Goal: Entertainment & Leisure: Consume media (video, audio)

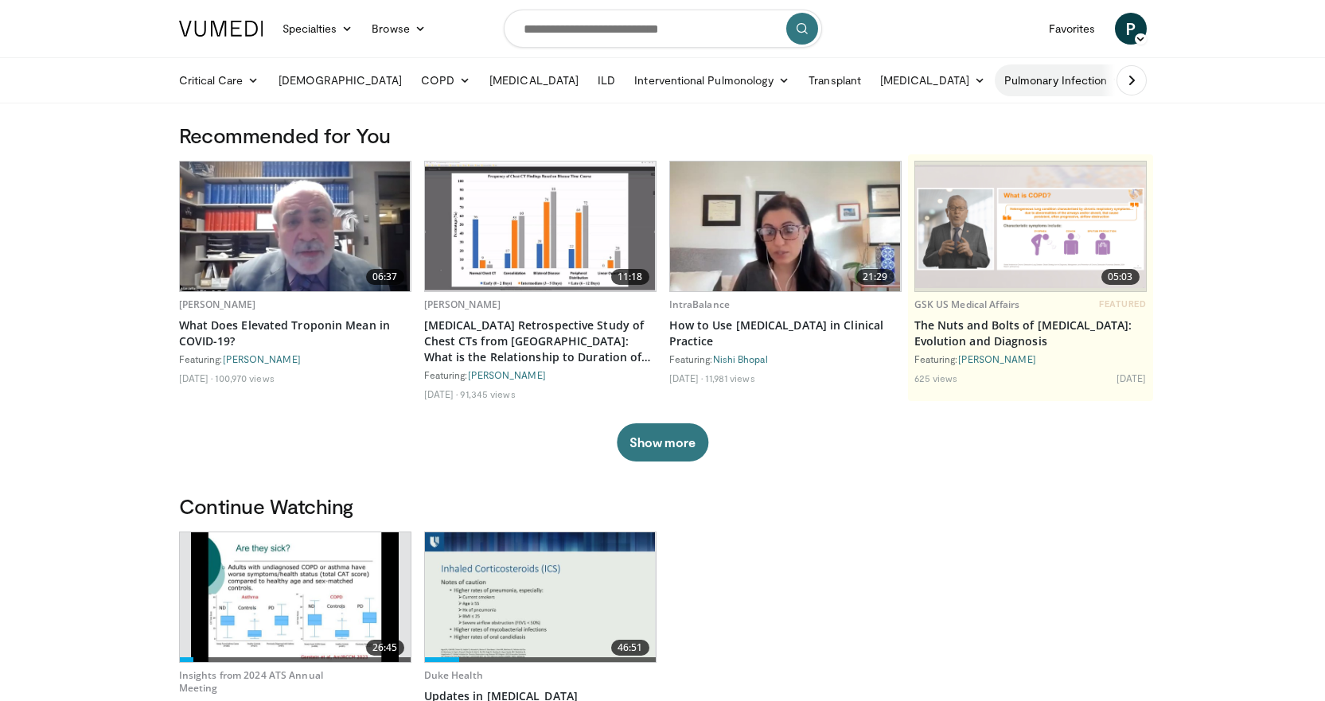
click at [995, 83] on link "Pulmonary Infection" at bounding box center [1064, 80] width 138 height 32
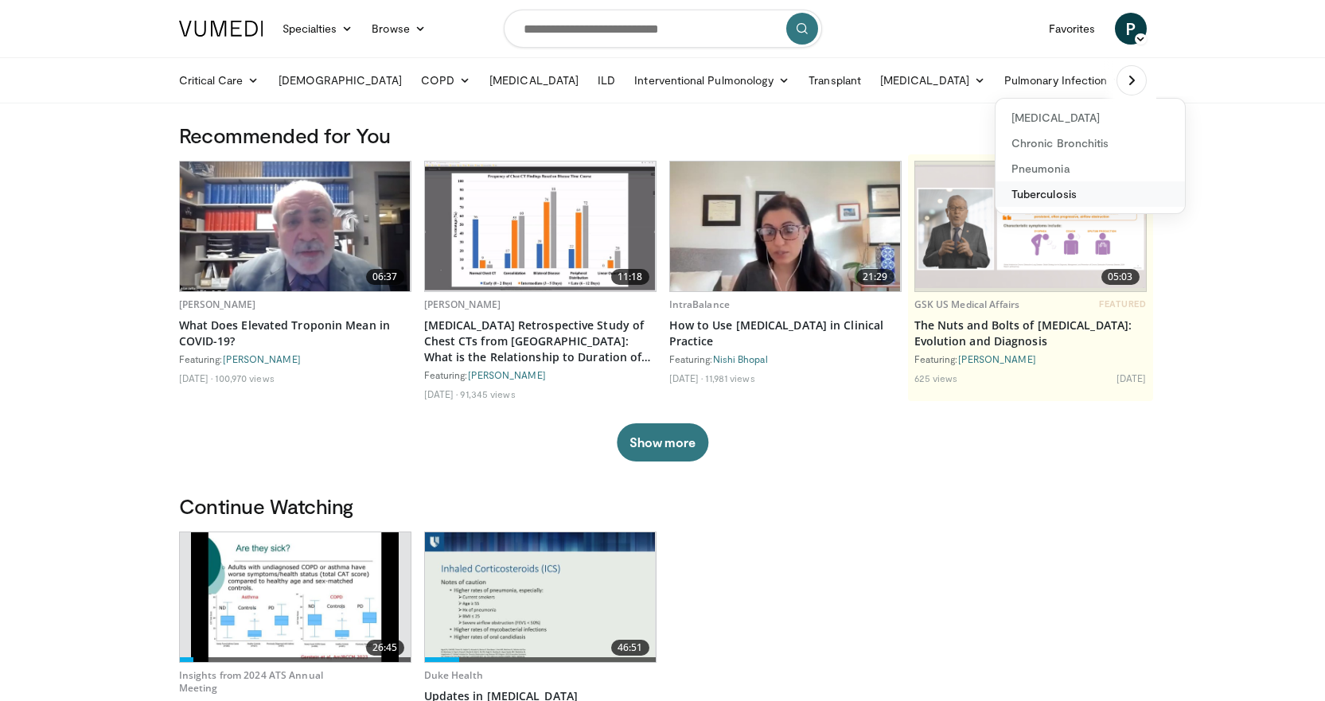
click at [995, 199] on link "Tuberculosis" at bounding box center [1089, 193] width 189 height 25
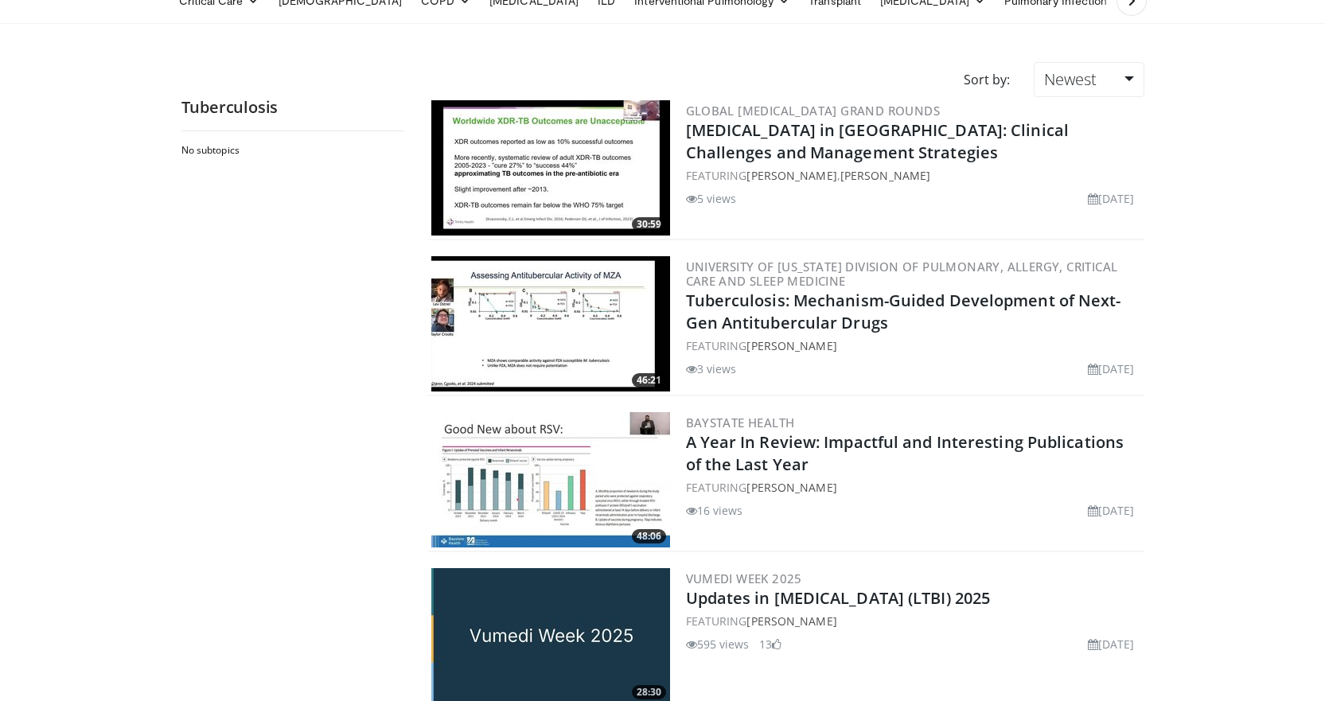
scroll to position [159, 0]
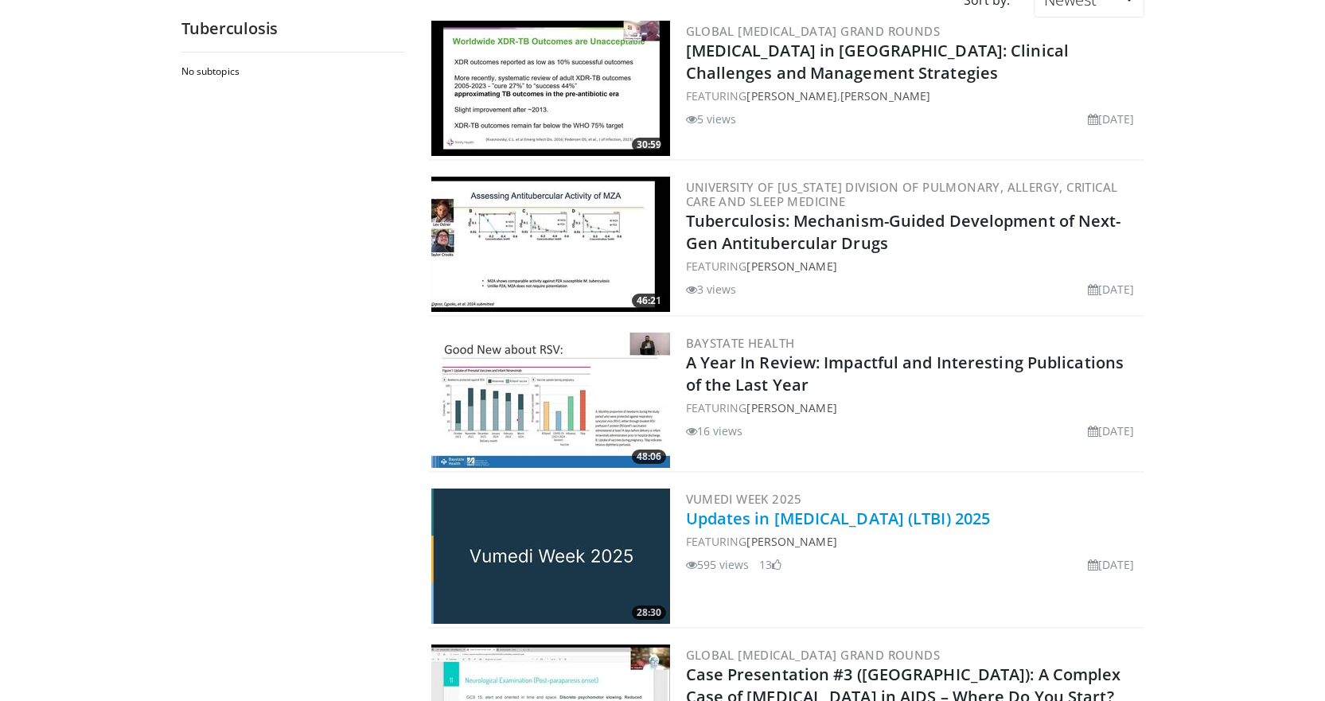
click at [778, 512] on link "Updates in Latent Tuberculosis Infection (LTBI) 2025" at bounding box center [838, 518] width 305 height 21
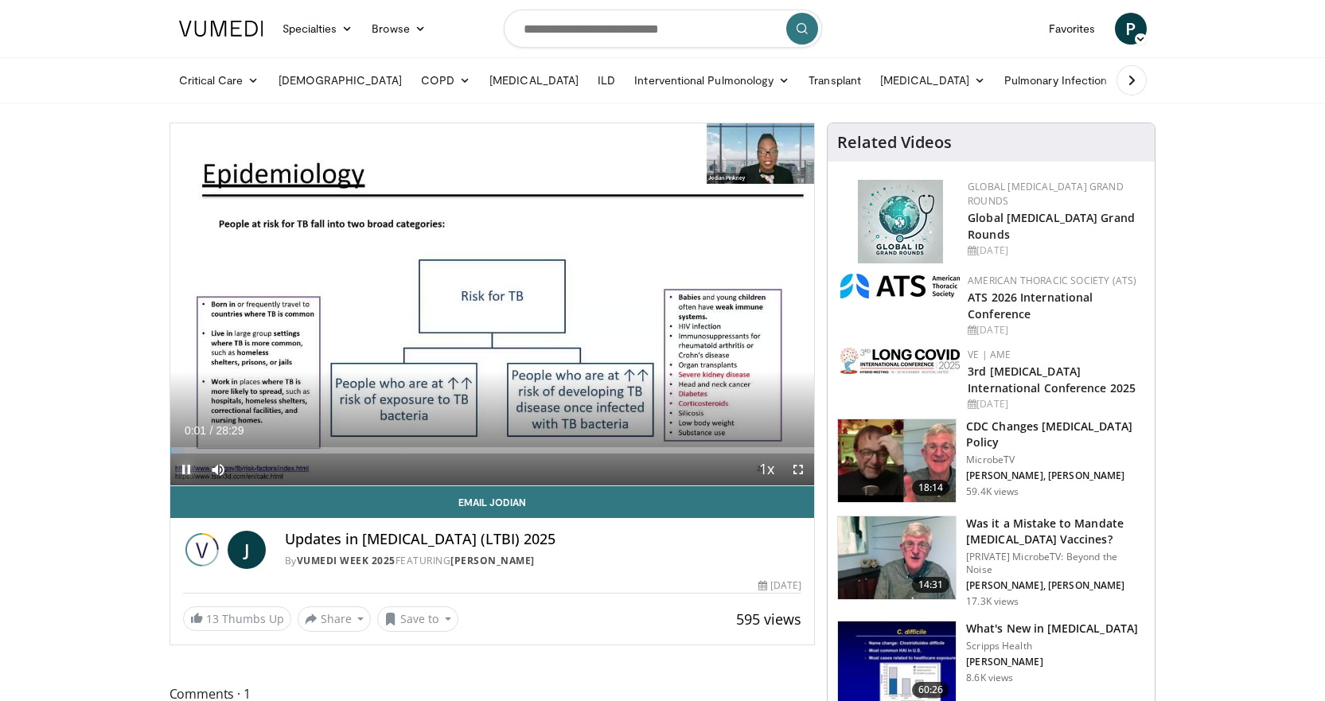
click at [189, 474] on span "Video Player" at bounding box center [186, 470] width 32 height 32
click at [796, 466] on span "Video Player" at bounding box center [798, 470] width 32 height 32
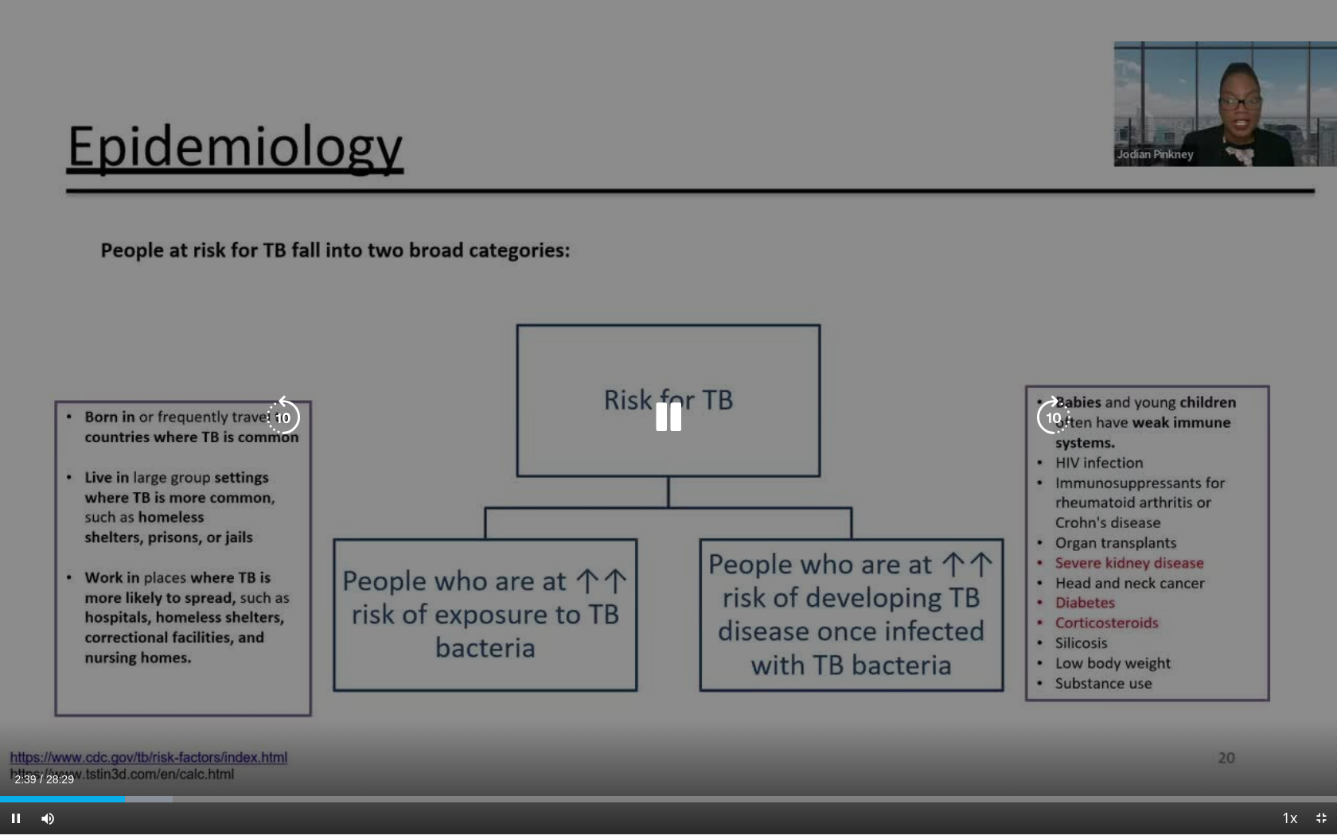
click at [664, 412] on icon "Video Player" at bounding box center [668, 417] width 45 height 45
click at [282, 419] on icon "Video Player" at bounding box center [283, 417] width 45 height 45
click at [663, 416] on icon "Video Player" at bounding box center [668, 417] width 45 height 45
click at [668, 409] on icon "Video Player" at bounding box center [668, 417] width 45 height 45
click at [666, 419] on icon "Video Player" at bounding box center [668, 417] width 45 height 45
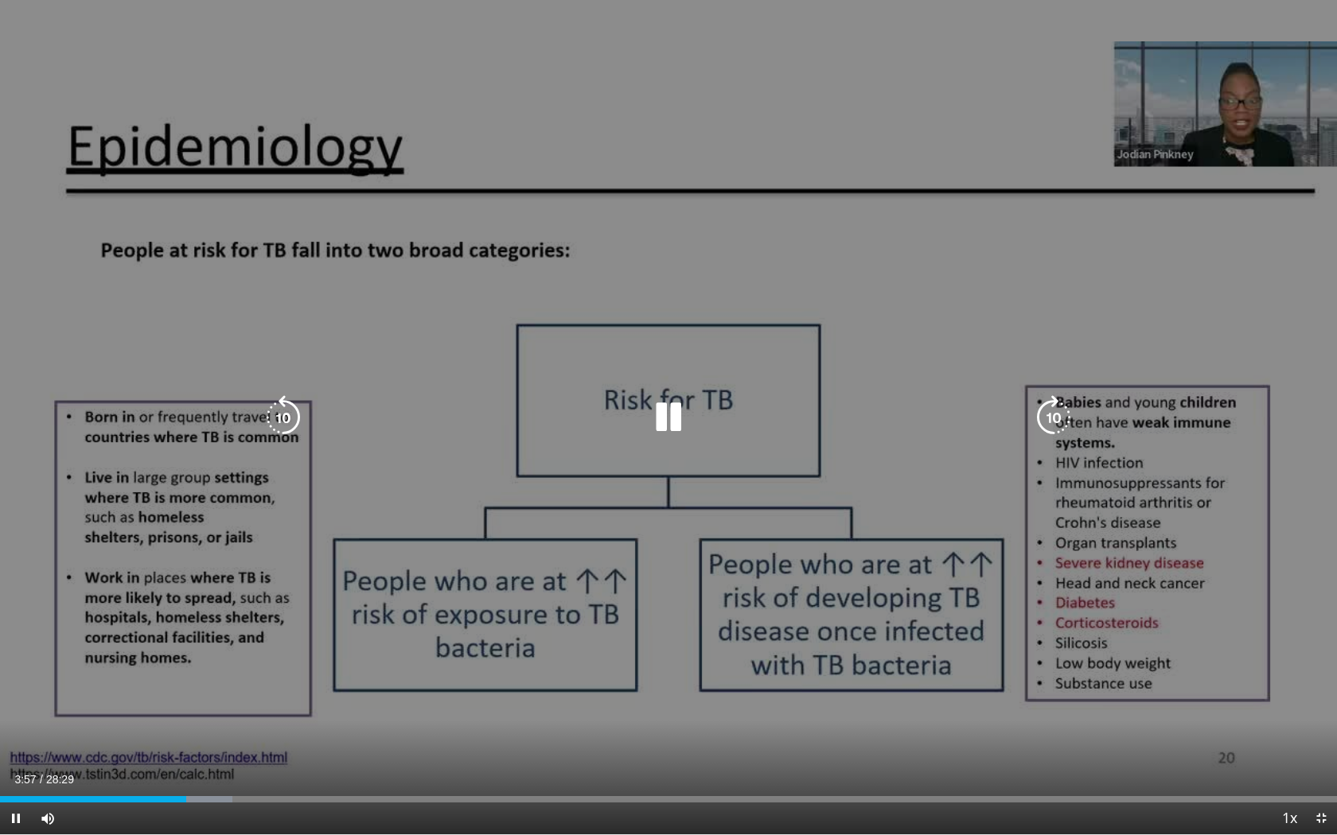
click at [655, 414] on icon "Video Player" at bounding box center [668, 417] width 45 height 45
